Goal: Task Accomplishment & Management: Complete application form

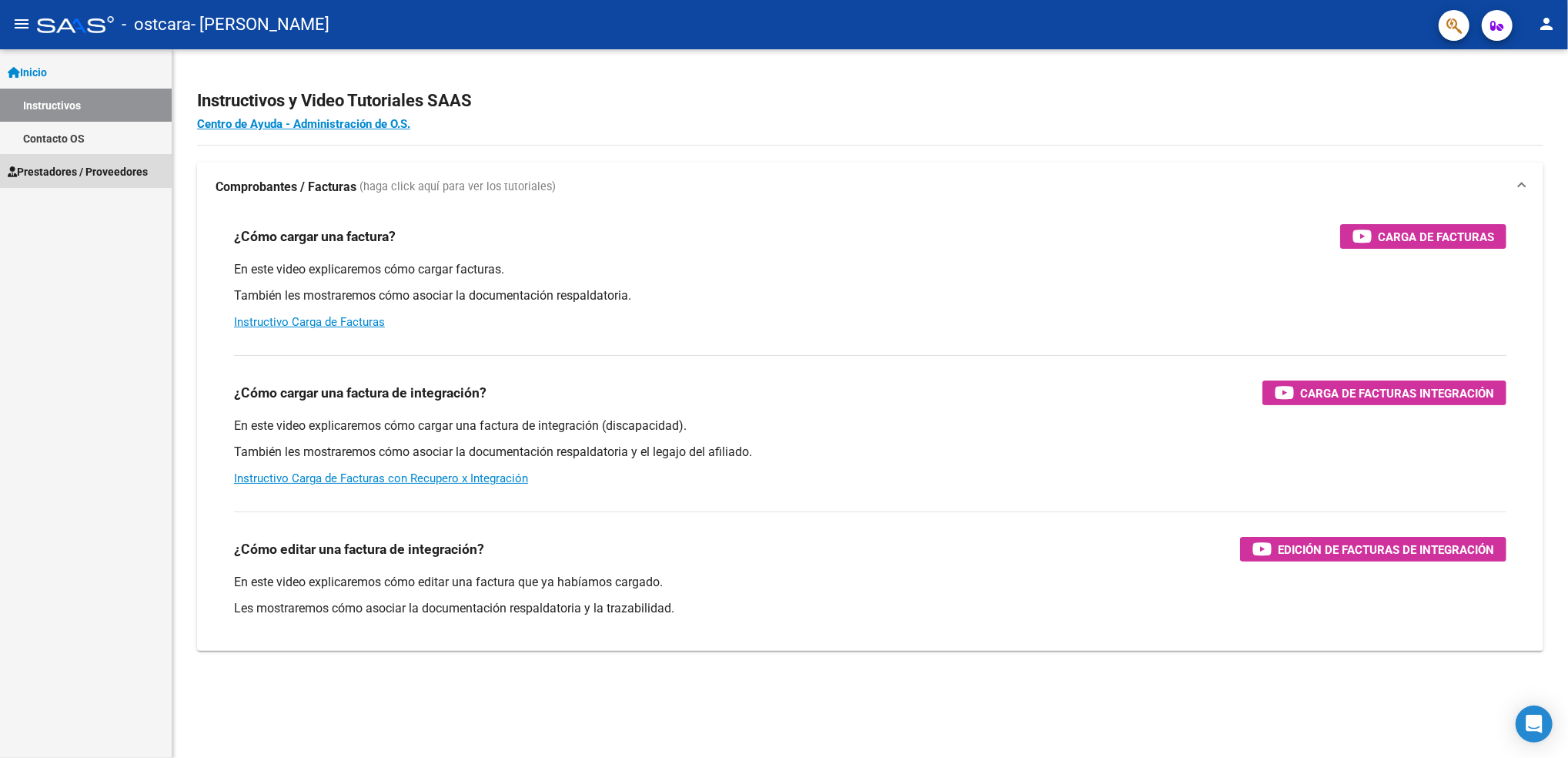
click at [134, 173] on span "Prestadores / Proveedores" at bounding box center [77, 171] width 140 height 17
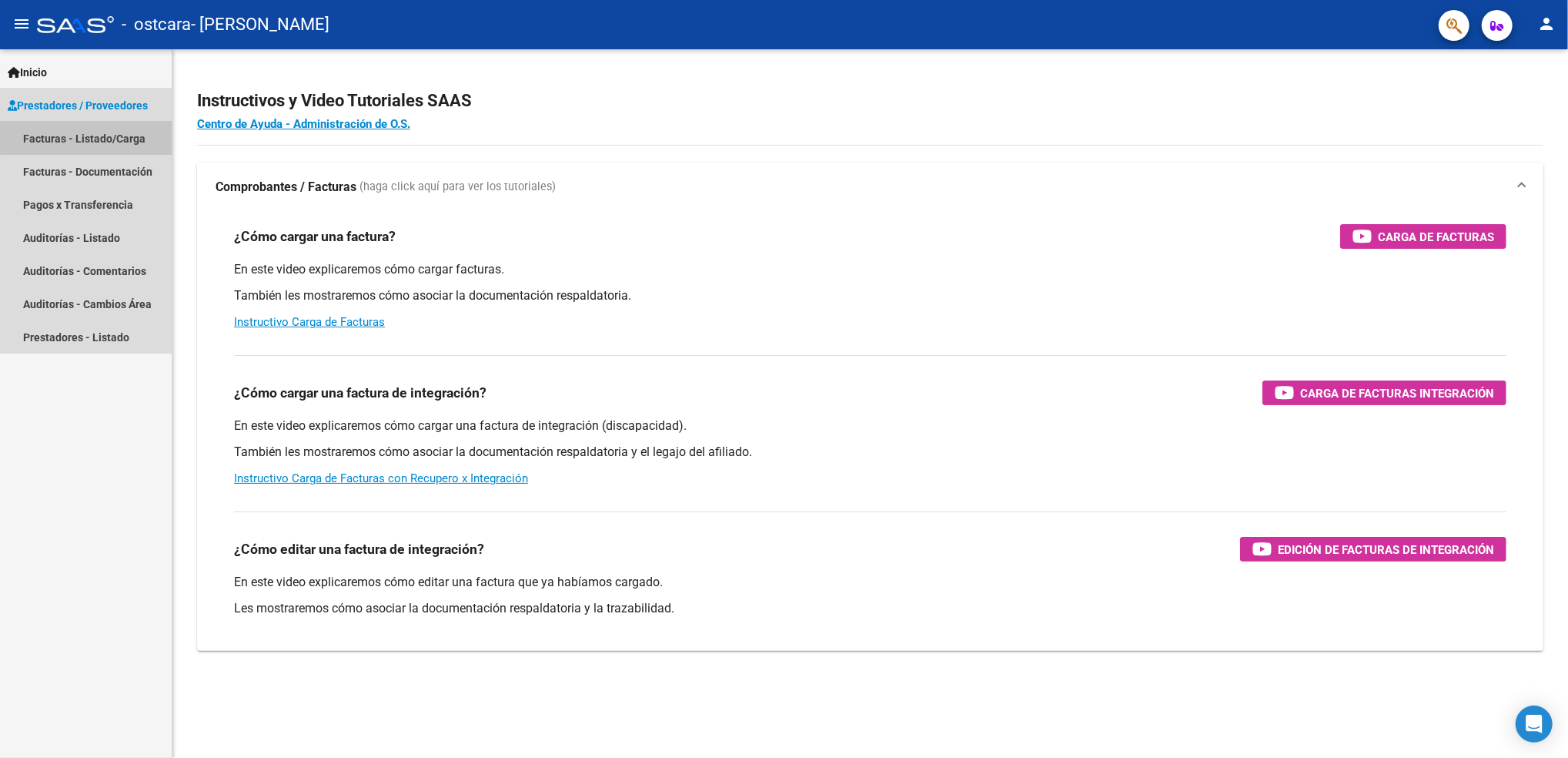
click at [112, 132] on link "Facturas - Listado/Carga" at bounding box center [86, 138] width 172 height 33
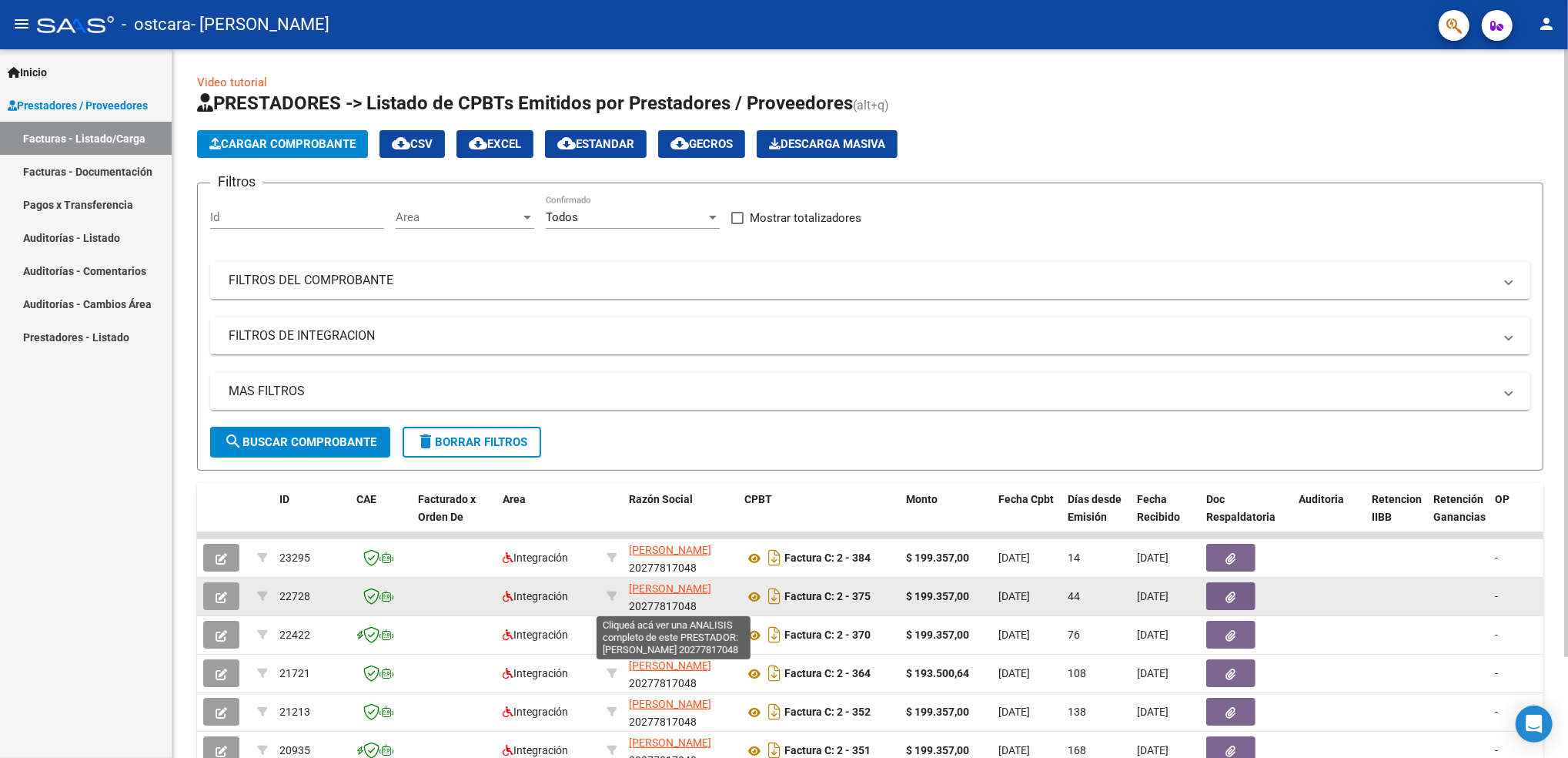
click at [656, 594] on span "[PERSON_NAME]" at bounding box center [670, 588] width 83 height 12
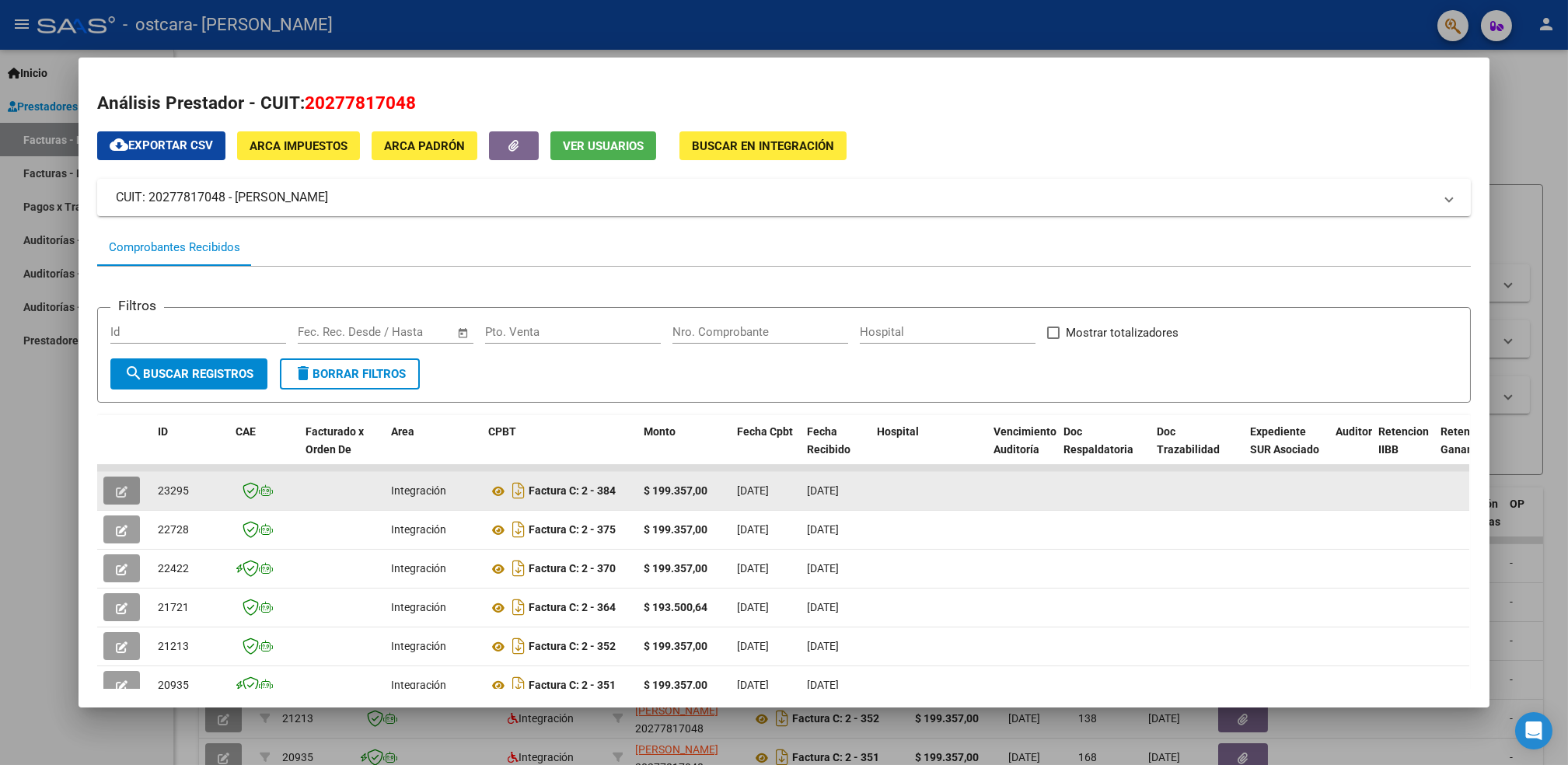
click at [116, 486] on icon "button" at bounding box center [122, 492] width 11 height 11
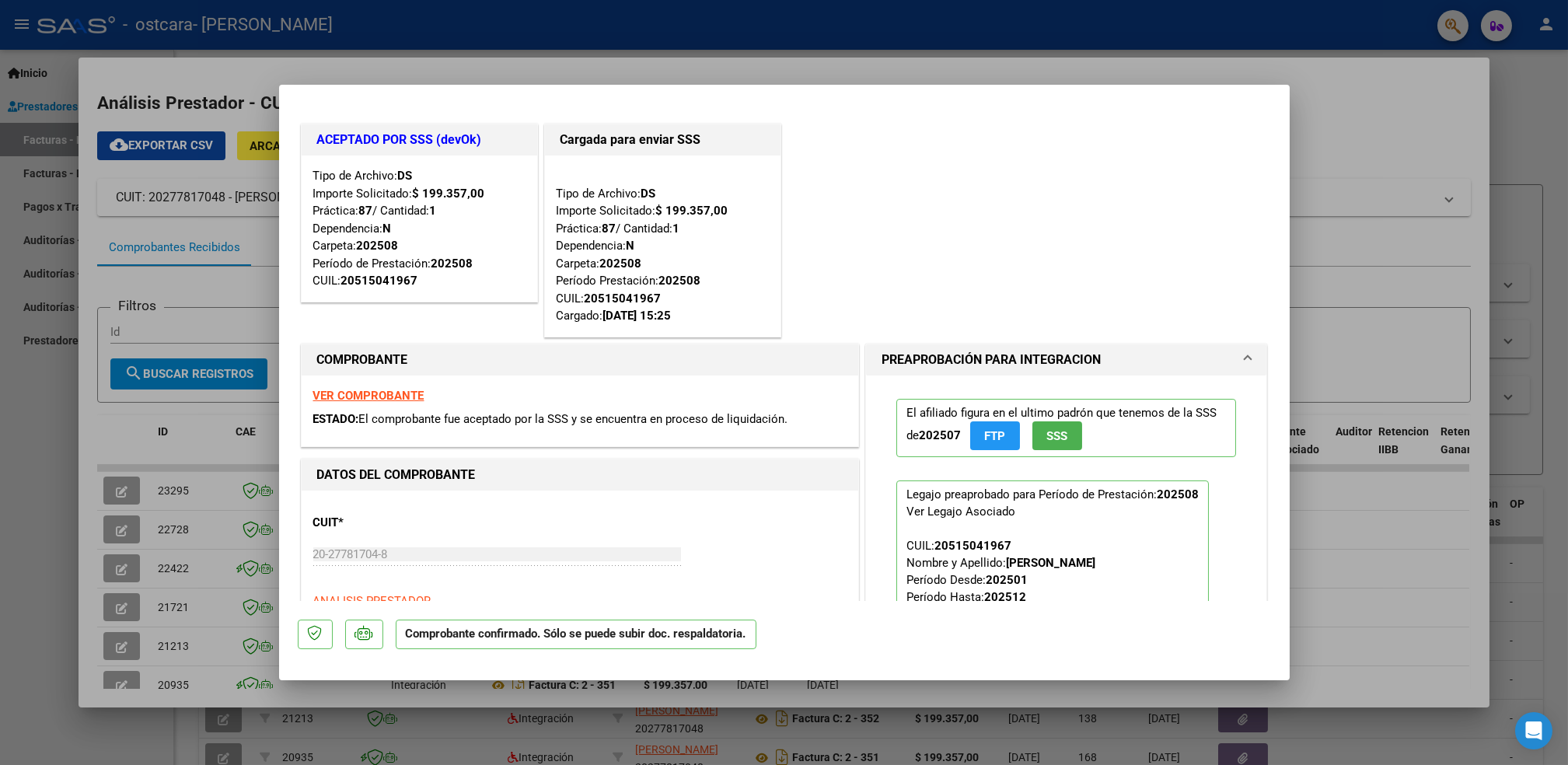
click at [1384, 277] on div at bounding box center [784, 382] width 1568 height 765
type input "$ 0,00"
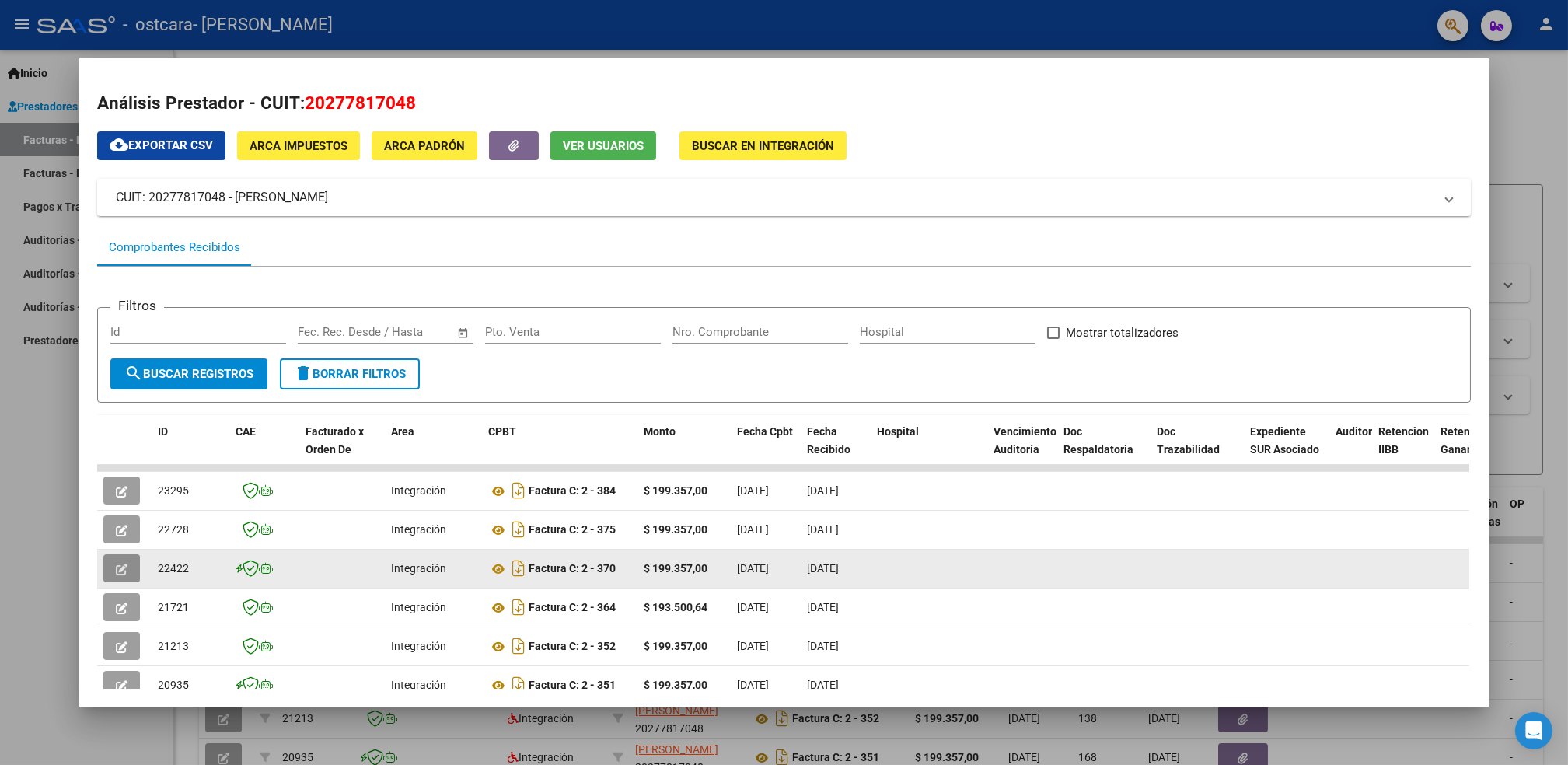
click at [115, 558] on button "button" at bounding box center [121, 568] width 37 height 28
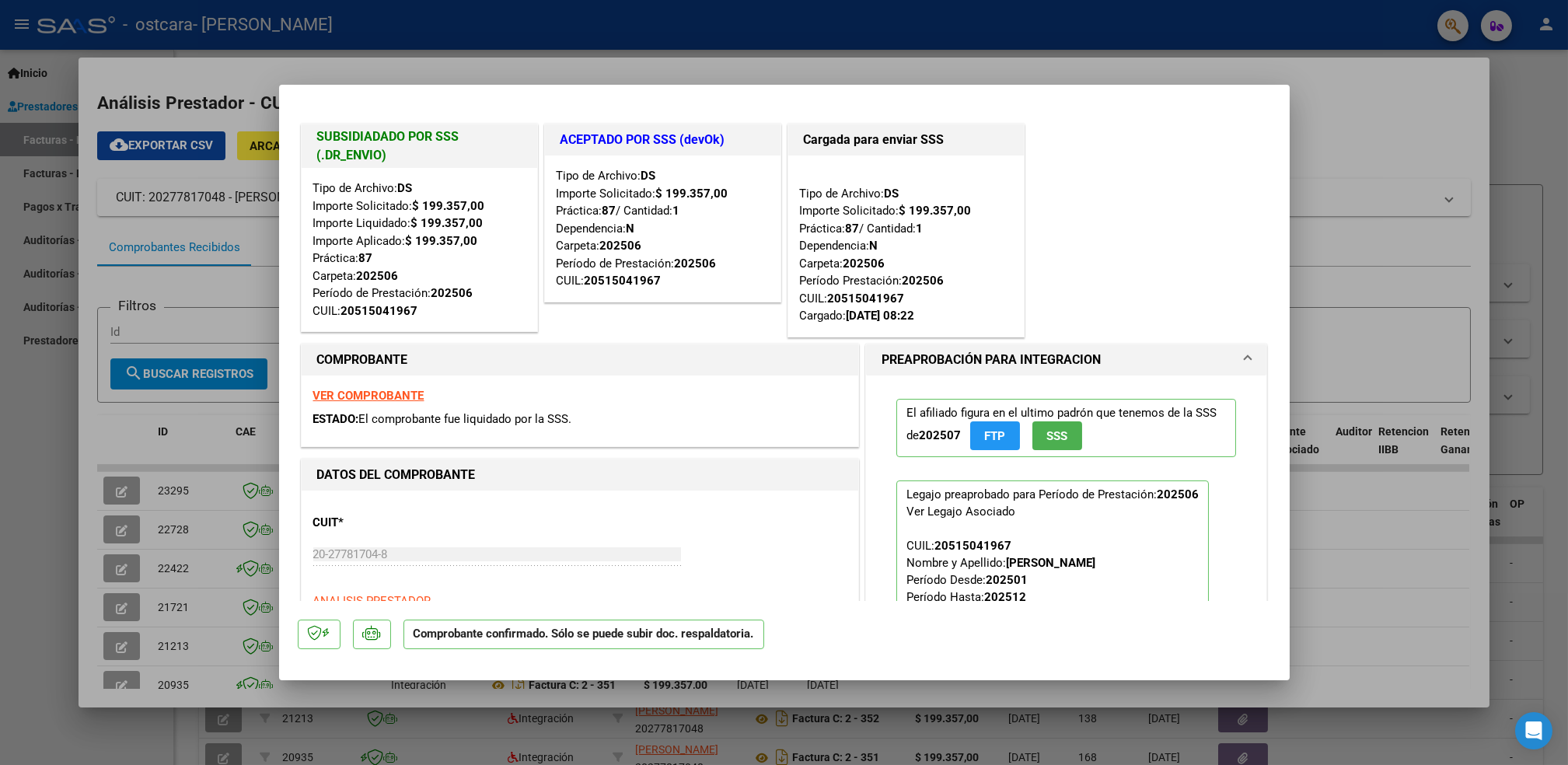
click at [110, 529] on div at bounding box center [784, 382] width 1568 height 765
type input "$ 0,00"
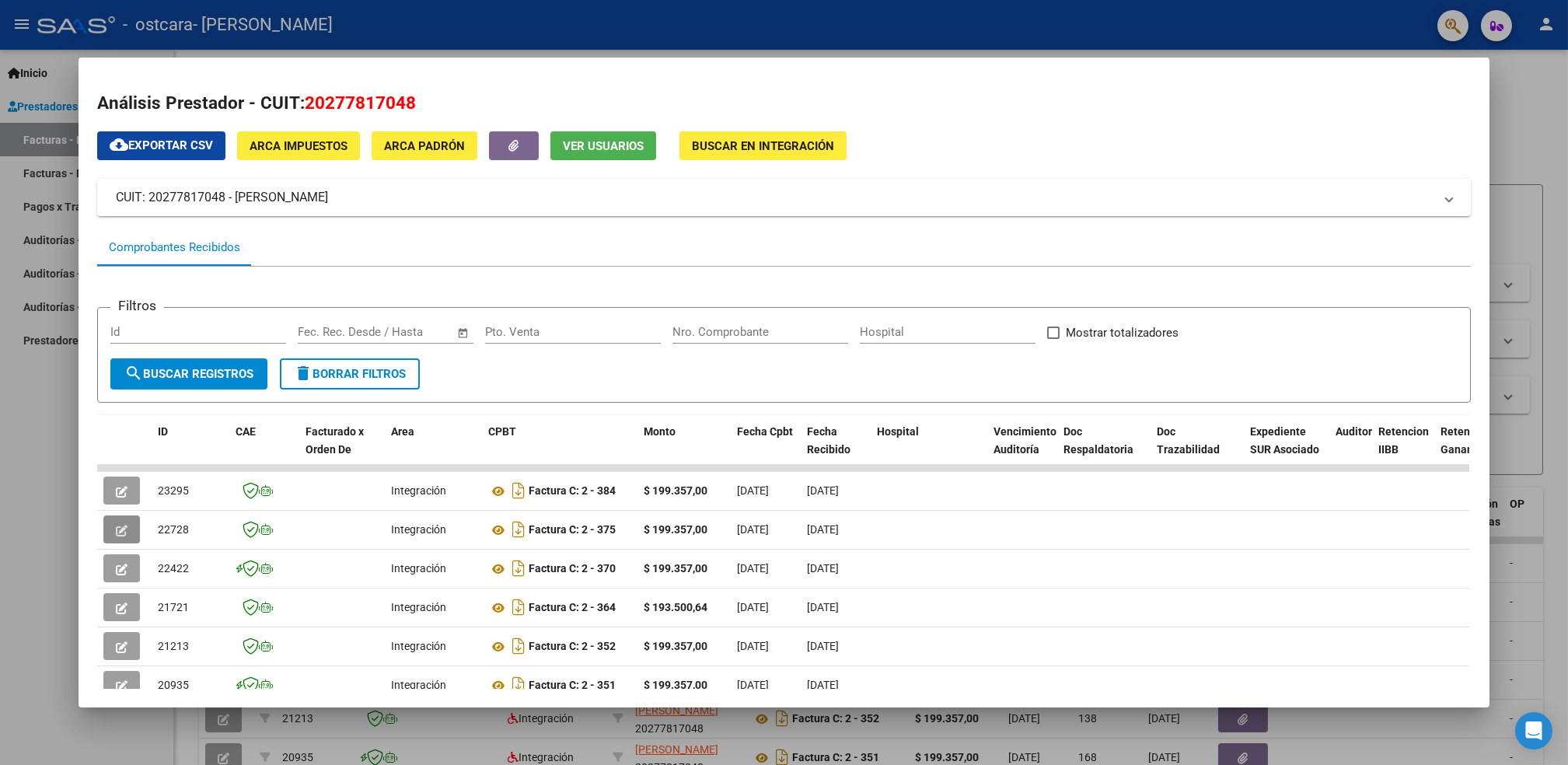
click at [116, 529] on icon "button" at bounding box center [122, 530] width 11 height 11
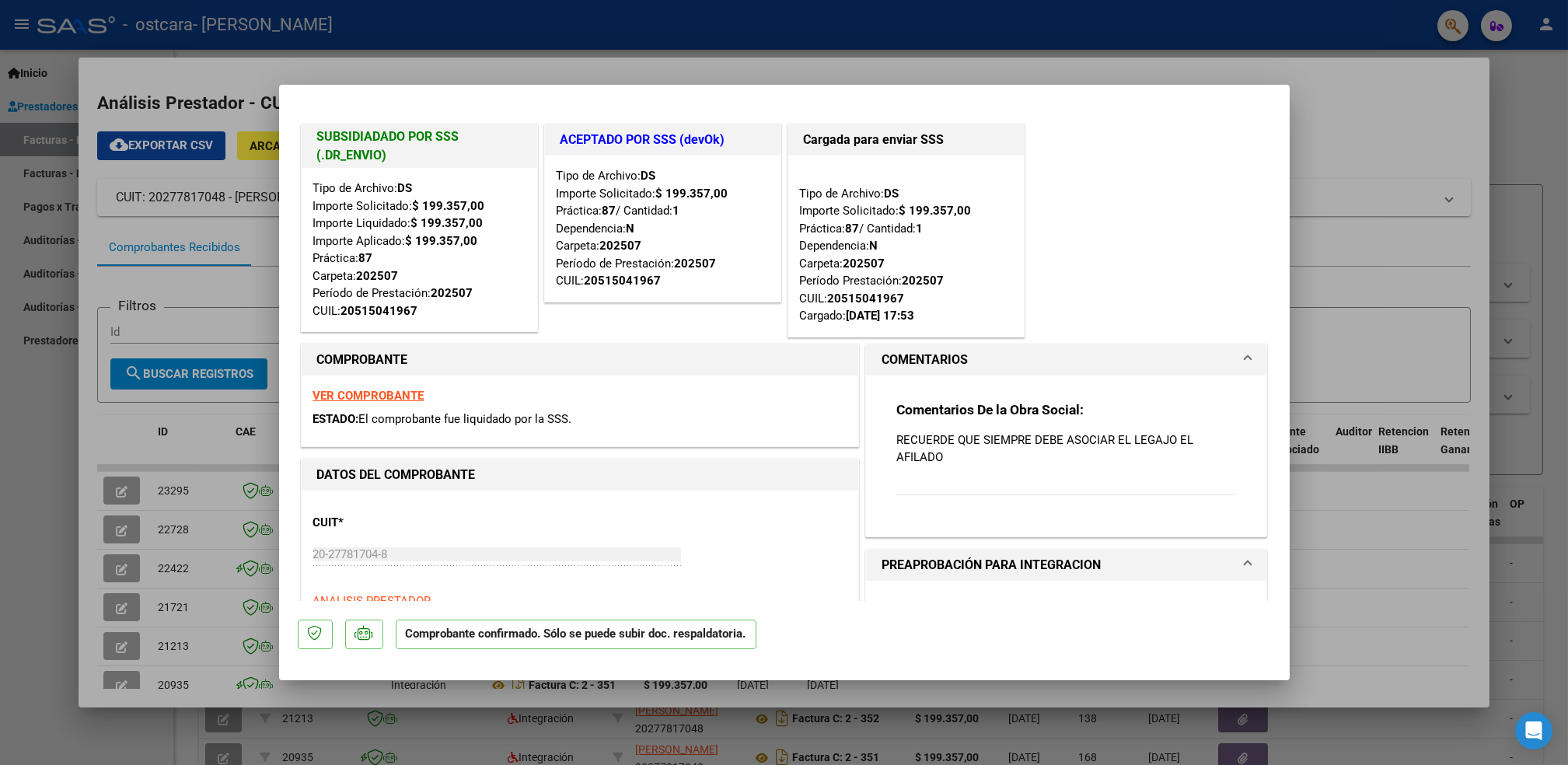
click at [110, 488] on div at bounding box center [784, 382] width 1568 height 765
type input "$ 0,00"
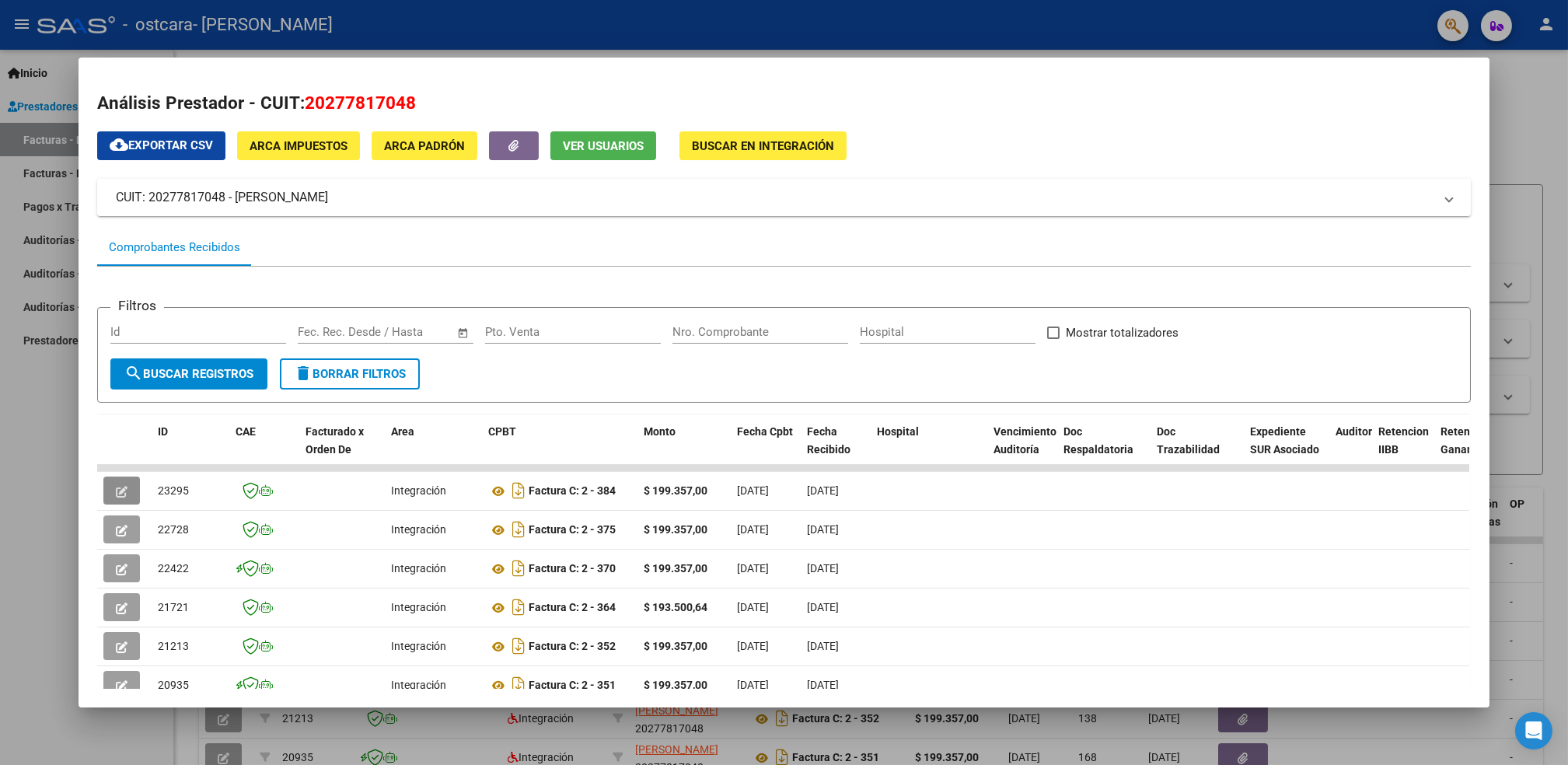
click at [116, 488] on icon "button" at bounding box center [122, 492] width 11 height 11
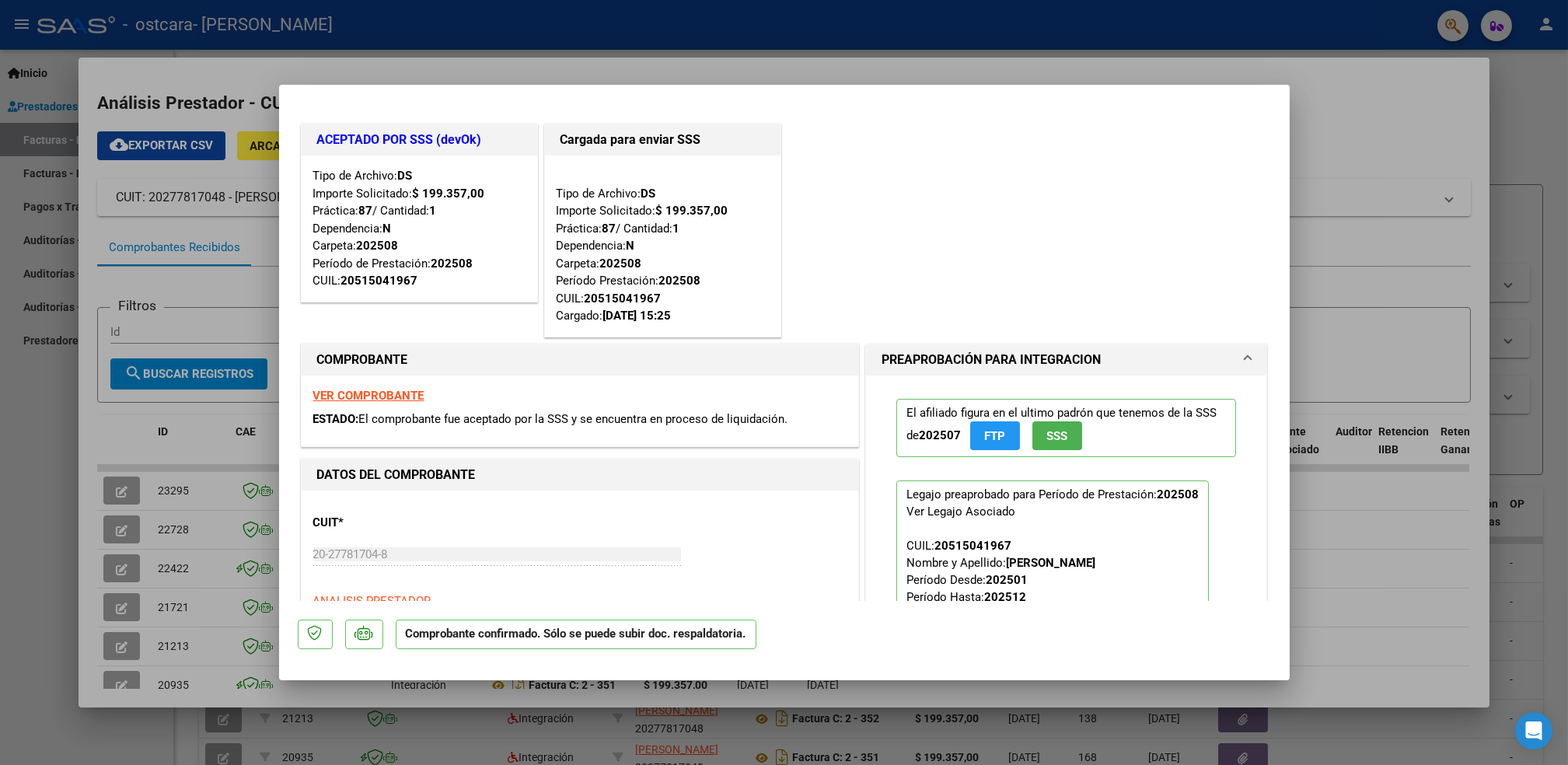
click at [29, 454] on div at bounding box center [784, 382] width 1568 height 765
type input "$ 0,00"
